Goal: Information Seeking & Learning: Check status

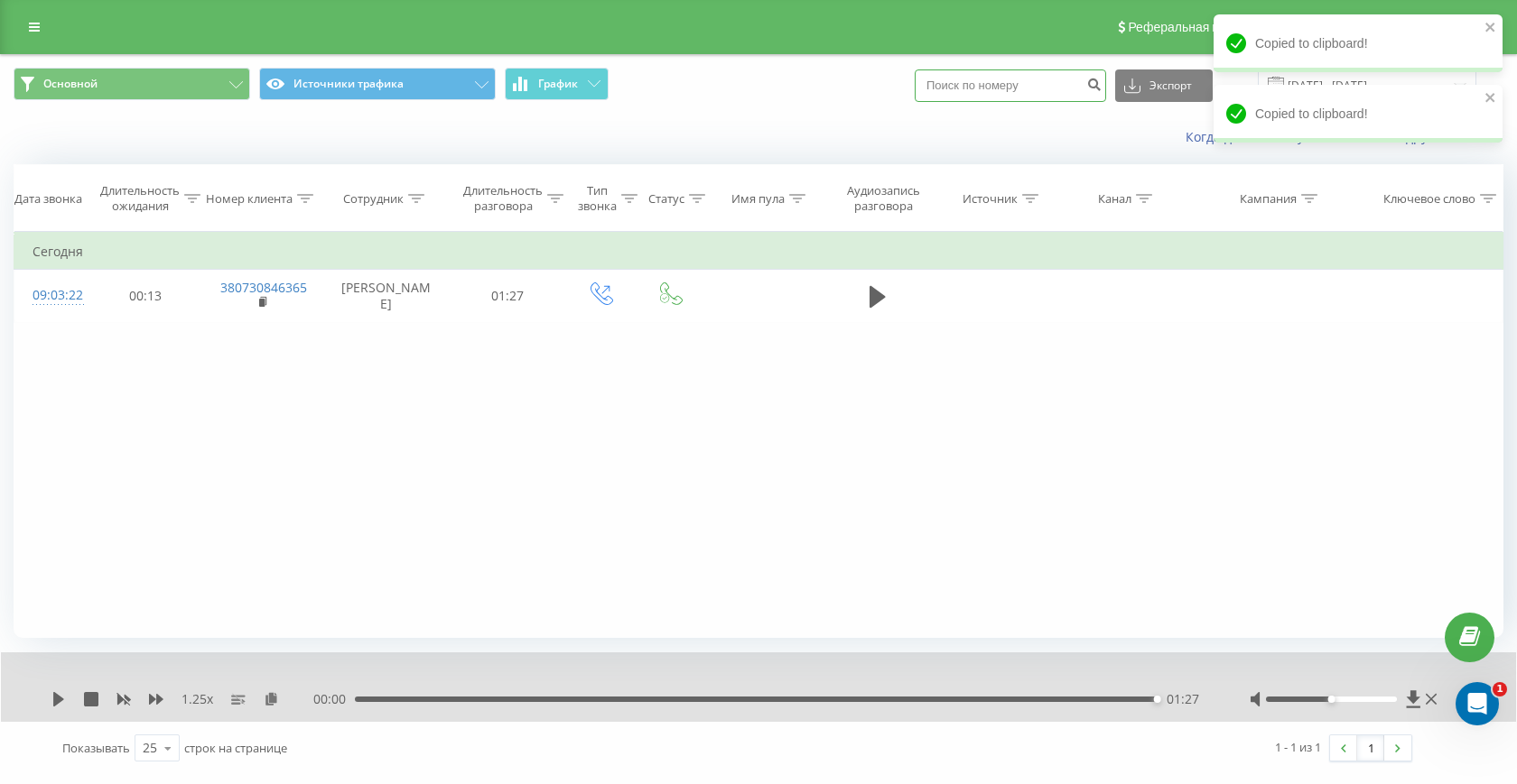
click at [1037, 92] on input at bounding box center [1010, 85] width 192 height 32
paste input "093 247 7177"
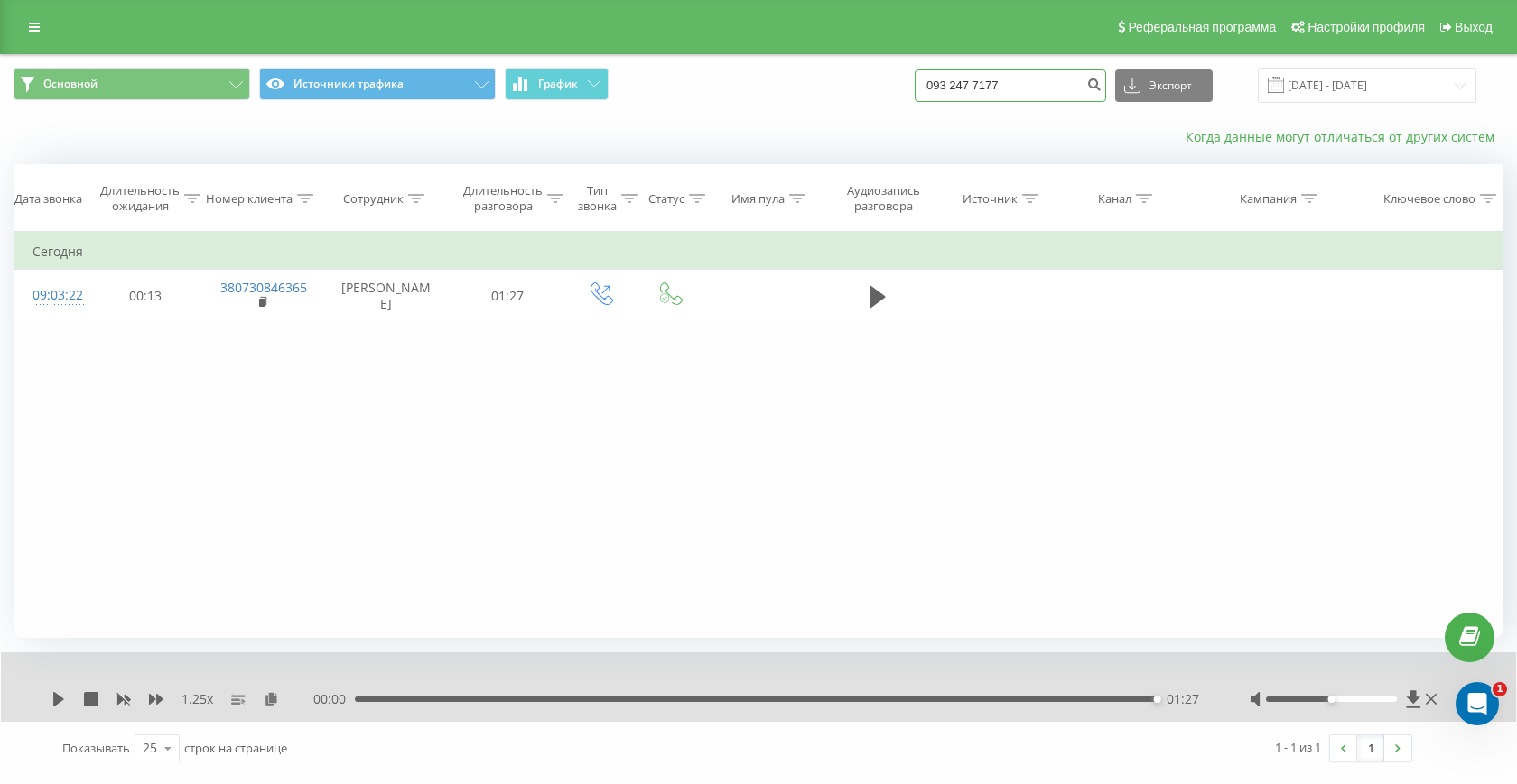
type input "093 247 7177"
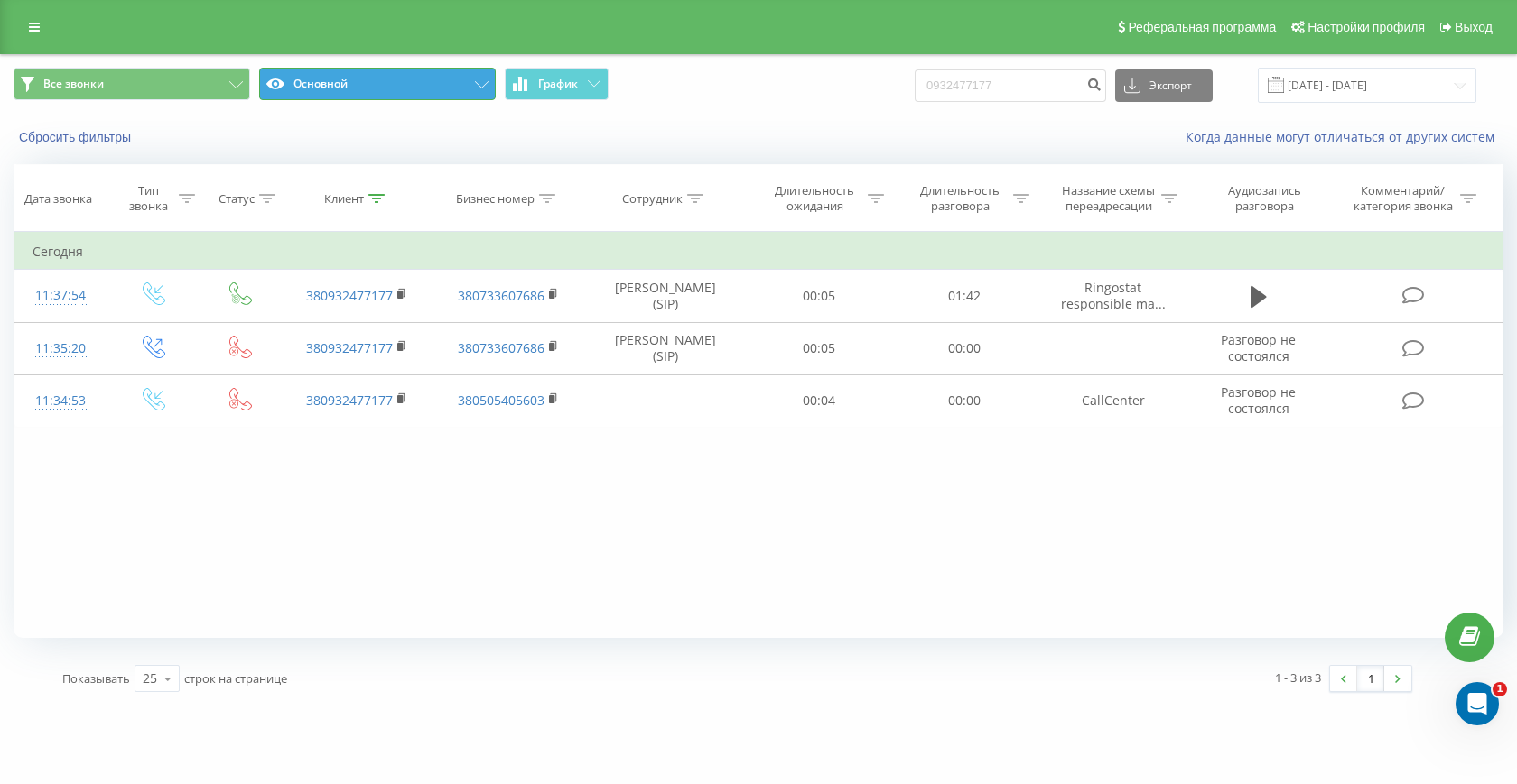
click at [445, 68] on button "Основной" at bounding box center [377, 83] width 236 height 32
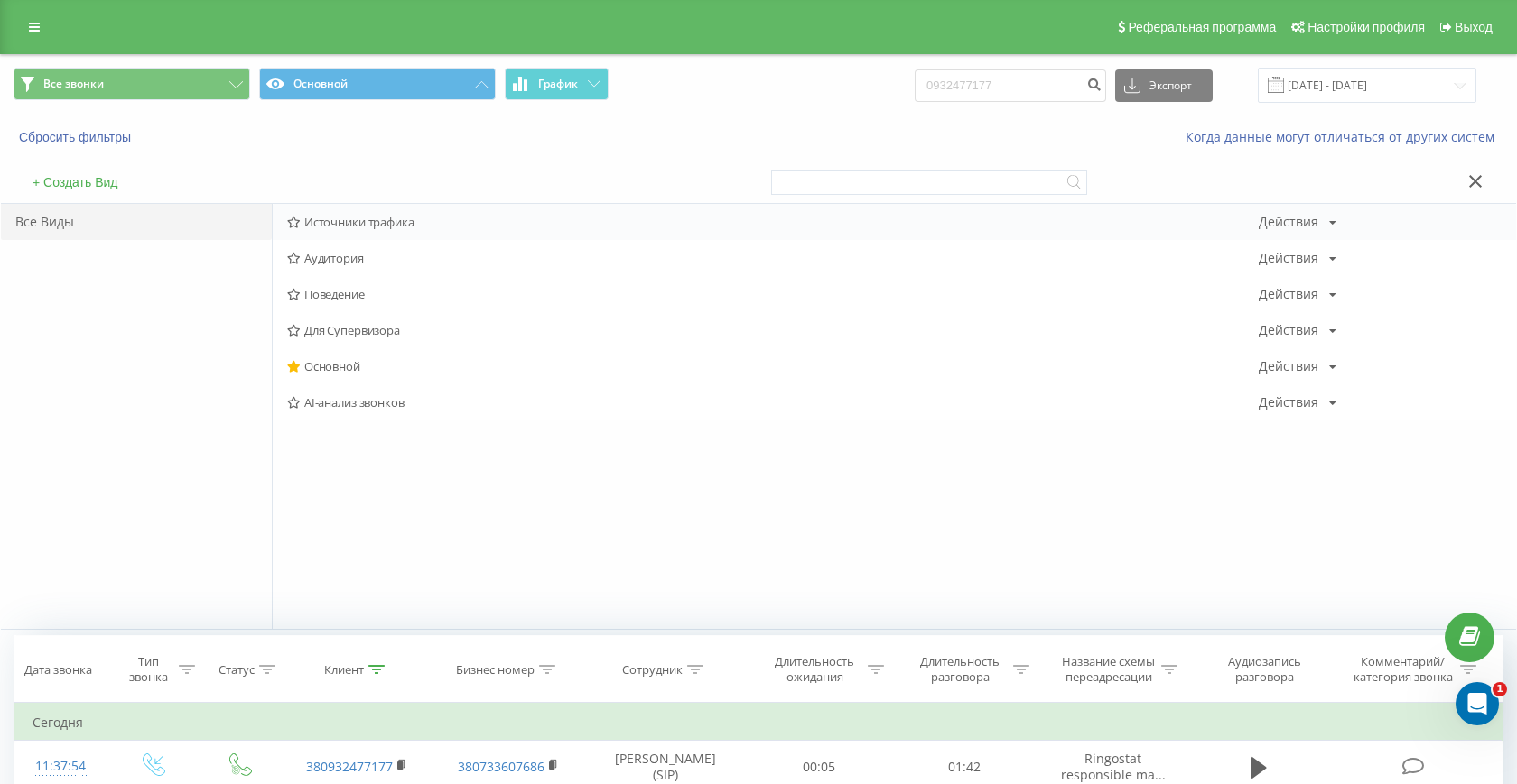
click at [375, 218] on span "Источники трафика" at bounding box center [772, 222] width 972 height 13
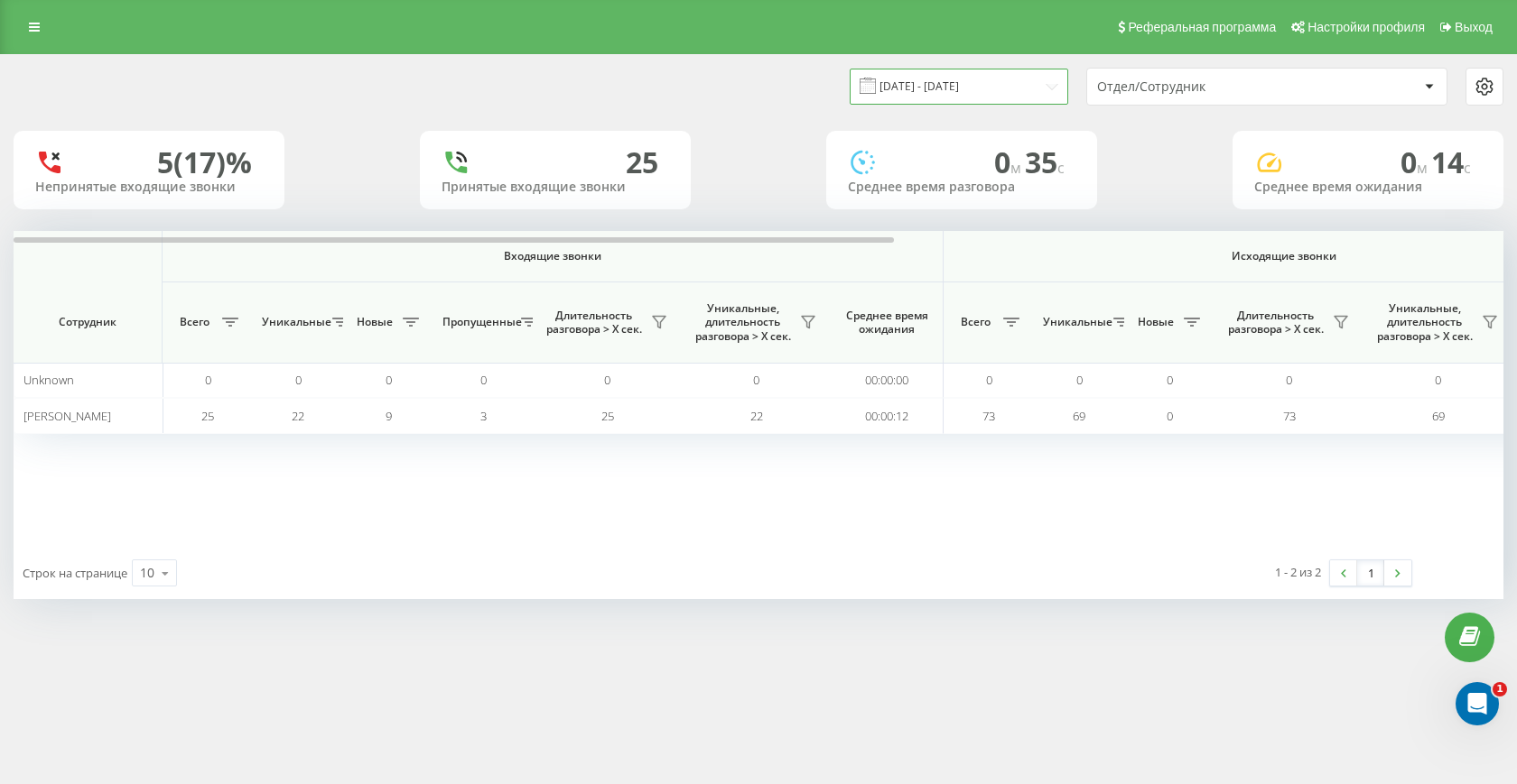
click at [1034, 89] on input "17.08.2025 - 17.08.2025" at bounding box center [959, 86] width 219 height 35
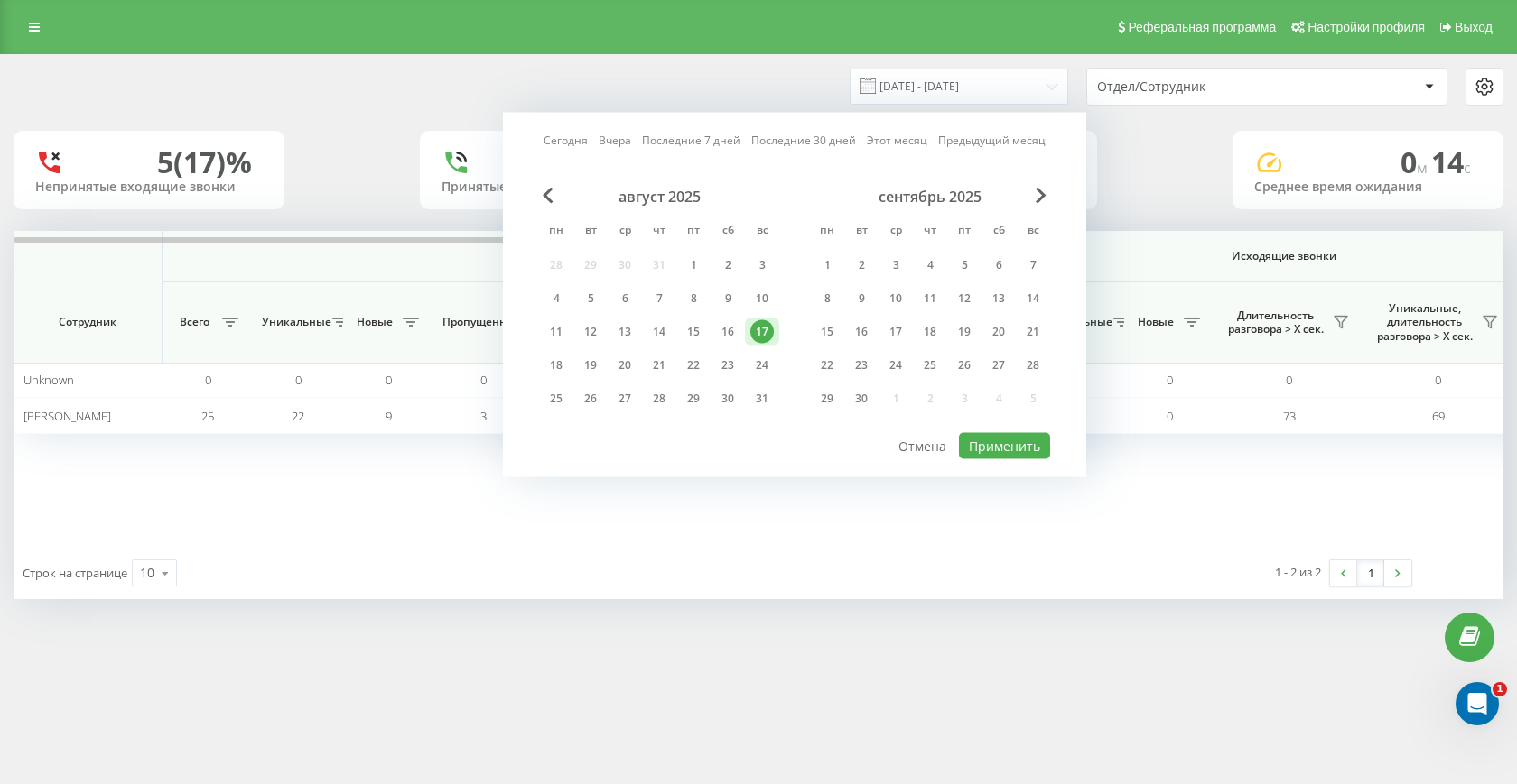
click at [561, 129] on div "Сегодня Вчера Последние 7 дней Последние 30 дней Этот месяц Предыдущий месяц ав…" at bounding box center [795, 295] width 583 height 365
click at [570, 140] on link "Сегодня" at bounding box center [566, 140] width 44 height 18
click at [983, 443] on button "Применить" at bounding box center [1004, 446] width 91 height 26
type input "[DATE] - [DATE]"
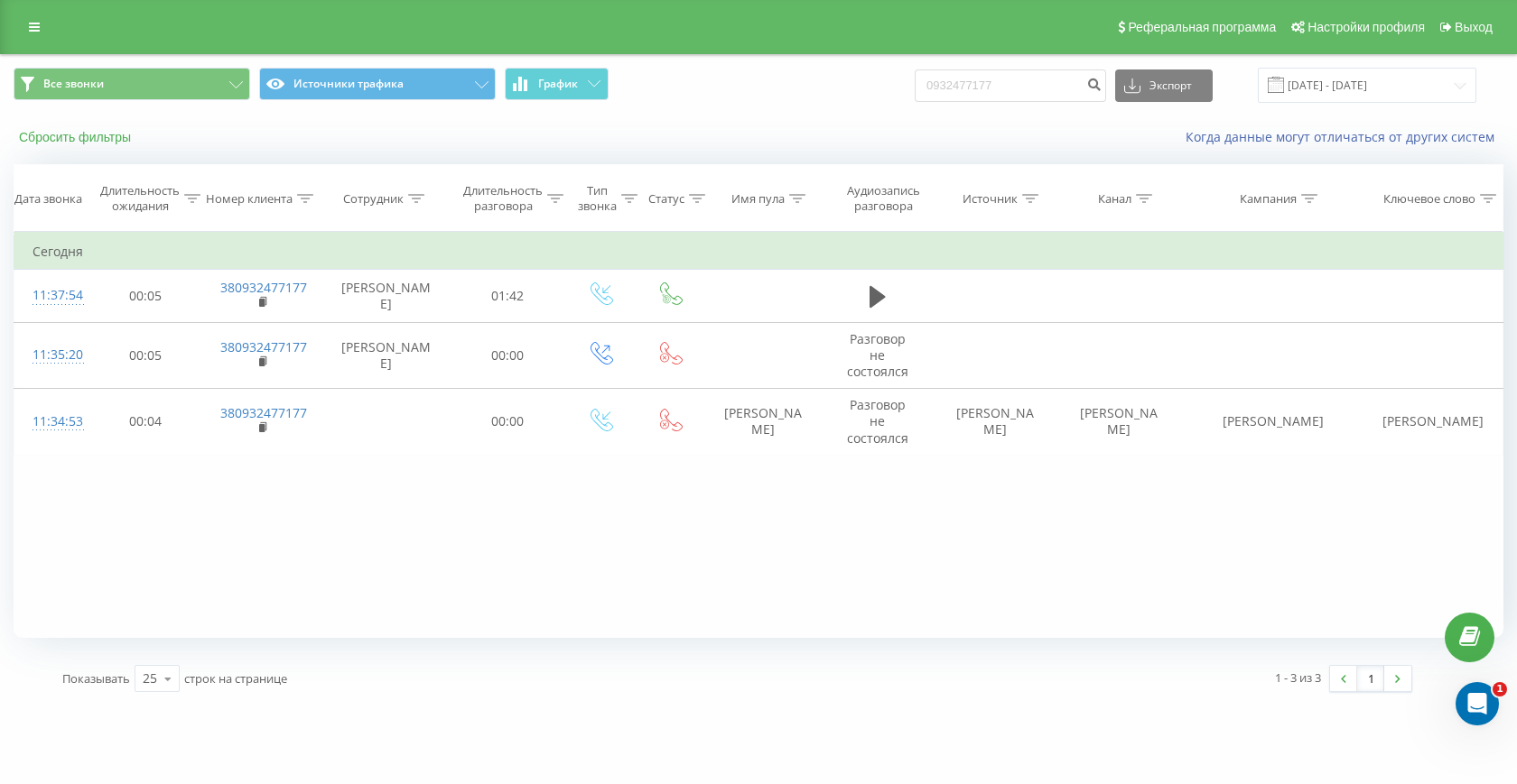
click at [72, 137] on button "Сбросить фильтры" at bounding box center [77, 137] width 126 height 17
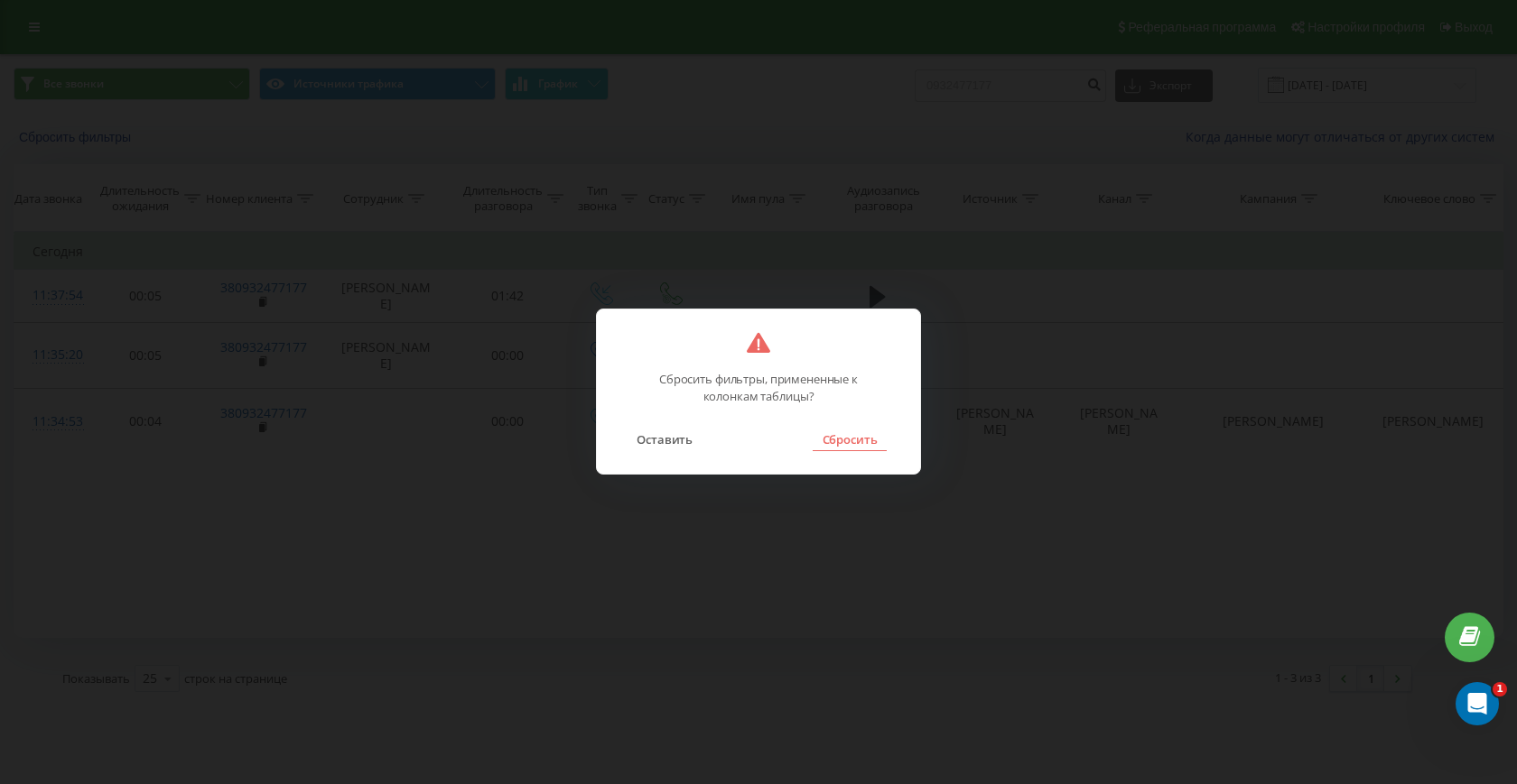
click at [856, 450] on button "Сбросить" at bounding box center [848, 439] width 73 height 23
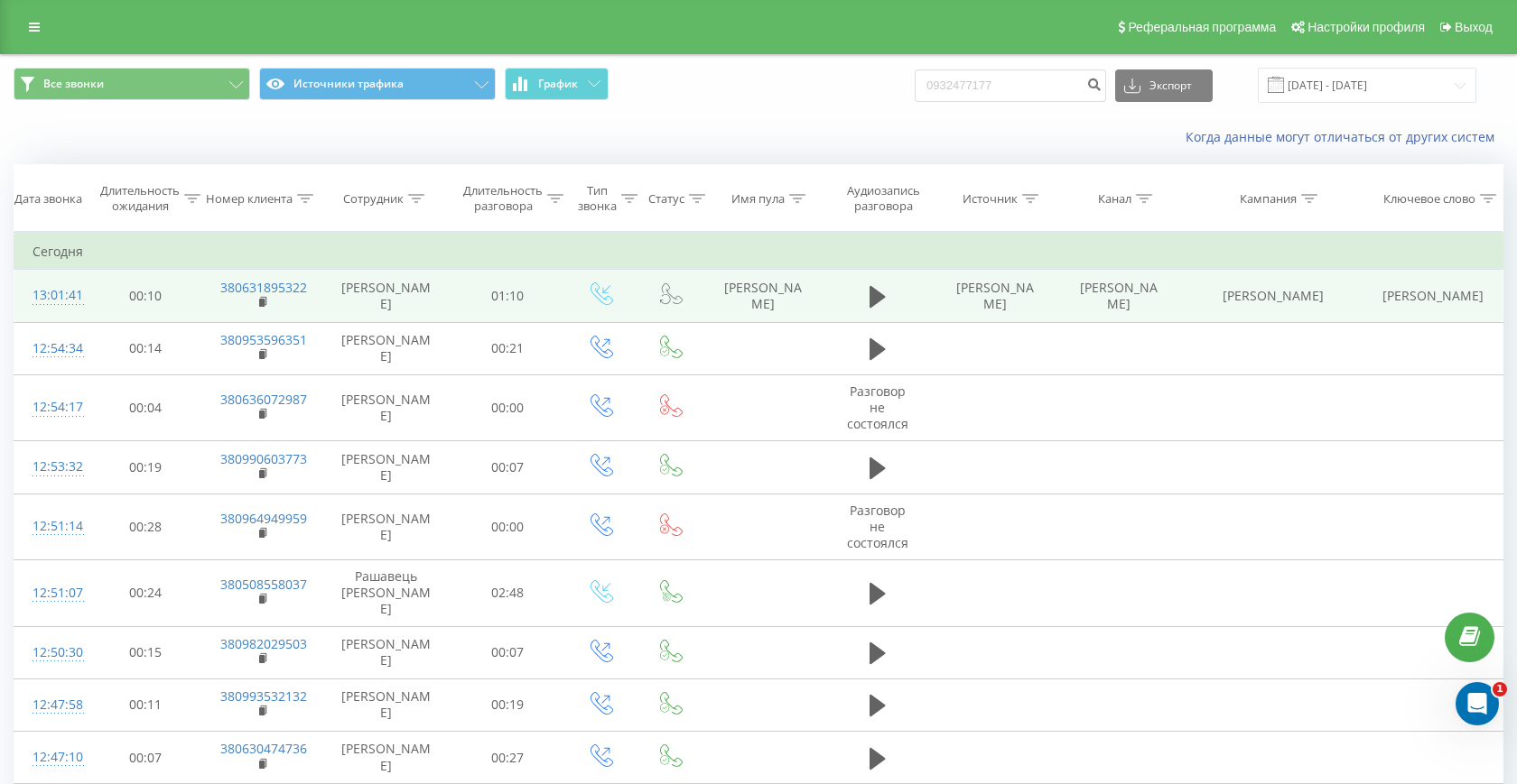
click at [257, 305] on td "380631895322" at bounding box center [261, 295] width 119 height 53
click at [260, 305] on rect at bounding box center [262, 303] width 6 height 8
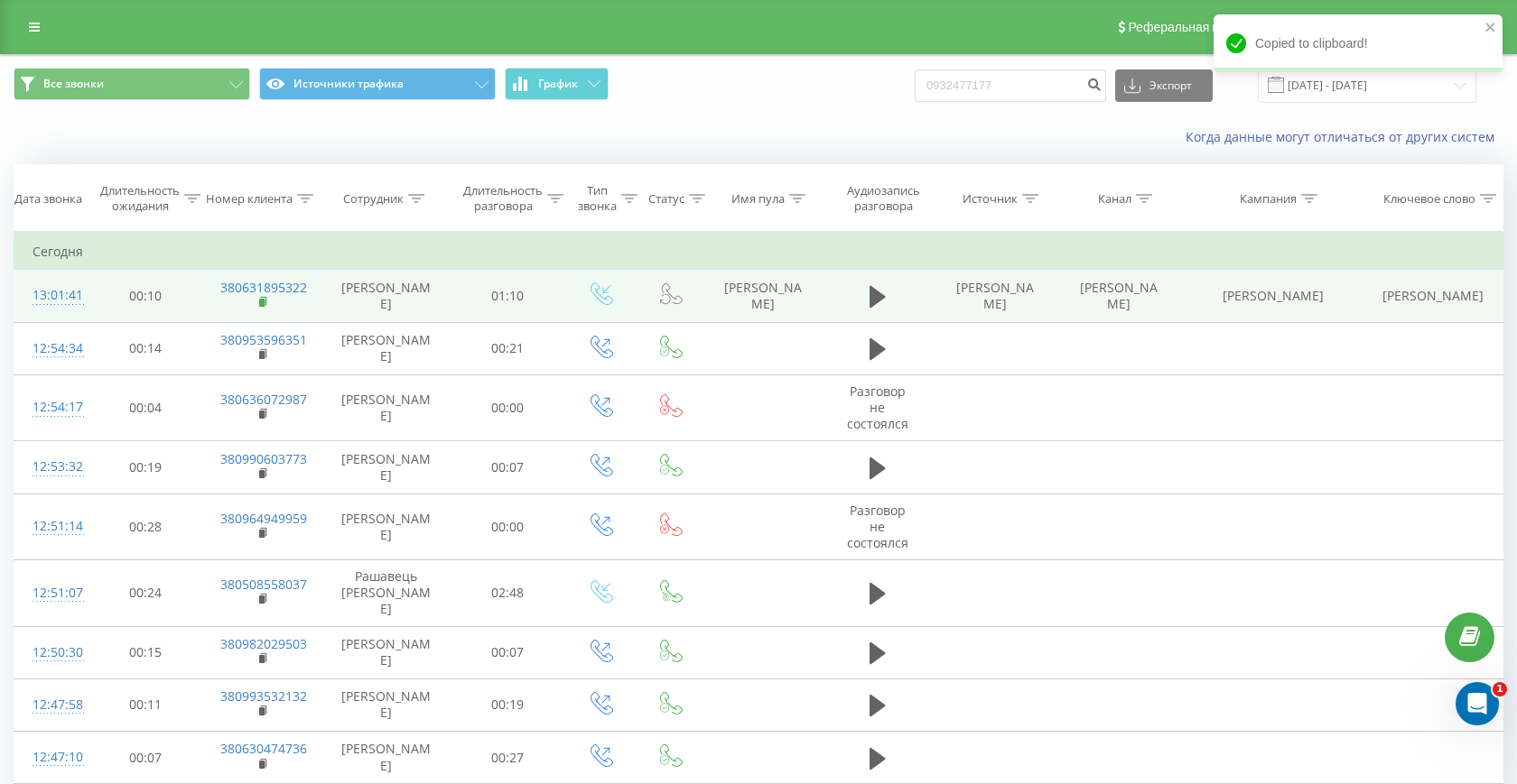
click at [260, 305] on rect at bounding box center [262, 303] width 6 height 8
